Goal: Task Accomplishment & Management: Use online tool/utility

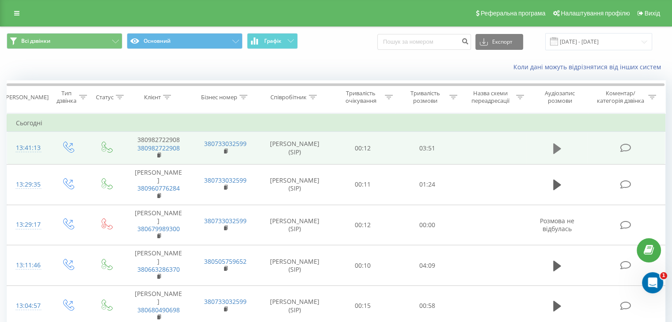
click at [560, 149] on icon at bounding box center [557, 148] width 8 height 11
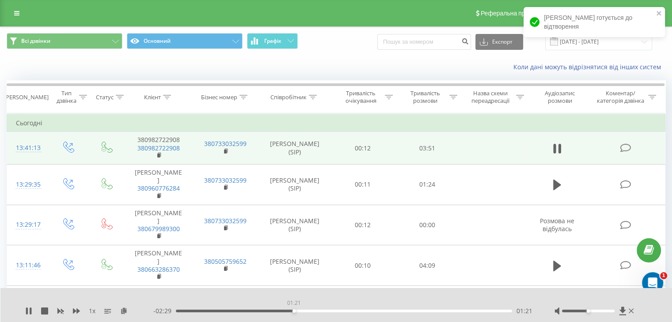
click at [294, 310] on div "01:21" at bounding box center [344, 311] width 336 height 3
click at [262, 310] on div "01:22" at bounding box center [344, 311] width 336 height 3
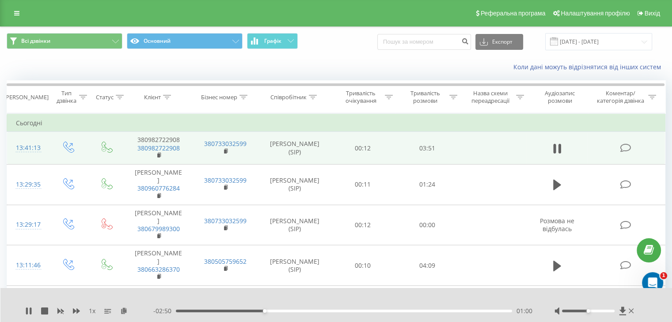
click at [243, 313] on div "- 02:50 01:00 01:00" at bounding box center [342, 311] width 379 height 9
click at [232, 311] on div "00:39" at bounding box center [344, 311] width 336 height 3
click at [216, 313] on div "- 03:11 00:40 00:40" at bounding box center [342, 311] width 379 height 9
click at [207, 312] on div "00:21" at bounding box center [344, 311] width 336 height 3
click at [27, 308] on icon at bounding box center [28, 311] width 7 height 7
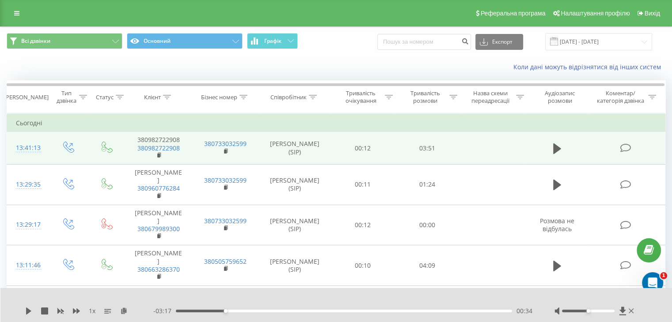
click at [211, 309] on div "- 03:17 00:34 00:34" at bounding box center [342, 311] width 379 height 9
click at [211, 311] on div "00:34" at bounding box center [344, 311] width 336 height 3
click at [25, 309] on icon at bounding box center [28, 311] width 7 height 7
drag, startPoint x: 26, startPoint y: 308, endPoint x: 424, endPoint y: 57, distance: 470.4
click at [26, 308] on icon at bounding box center [27, 311] width 2 height 7
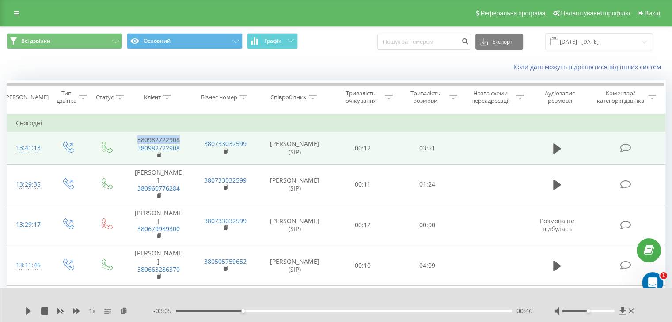
drag, startPoint x: 129, startPoint y: 136, endPoint x: 174, endPoint y: 139, distance: 46.0
click at [177, 140] on td "380982722908 380982722908" at bounding box center [158, 148] width 67 height 33
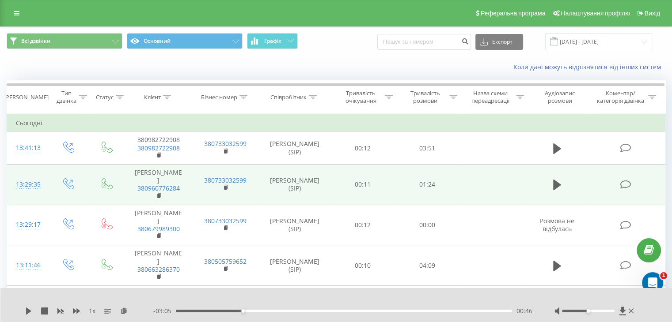
drag, startPoint x: 173, startPoint y: 136, endPoint x: 147, endPoint y: 155, distance: 32.9
click at [156, 166] on td "Рудь Світлана Олександрівна 380960776284" at bounding box center [158, 184] width 67 height 41
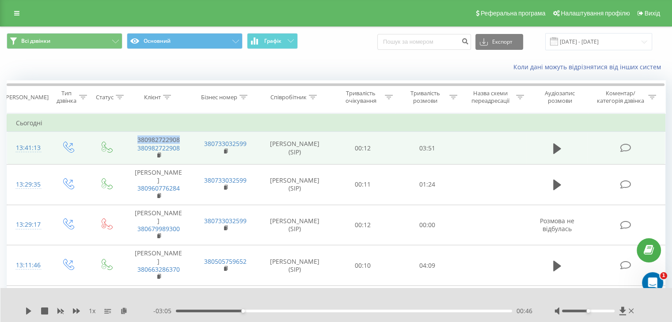
drag, startPoint x: 180, startPoint y: 139, endPoint x: 135, endPoint y: 139, distance: 44.6
click at [135, 139] on td "380982722908 380982722908" at bounding box center [158, 148] width 67 height 33
copy td "380982722908"
